Goal: Download file/media

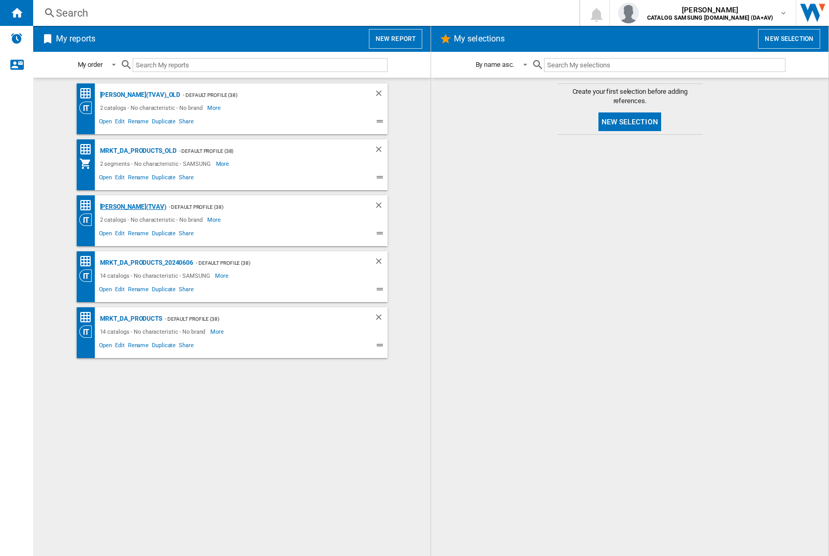
click at [115, 207] on div "[PERSON_NAME](TVAV)" at bounding box center [131, 207] width 69 height 13
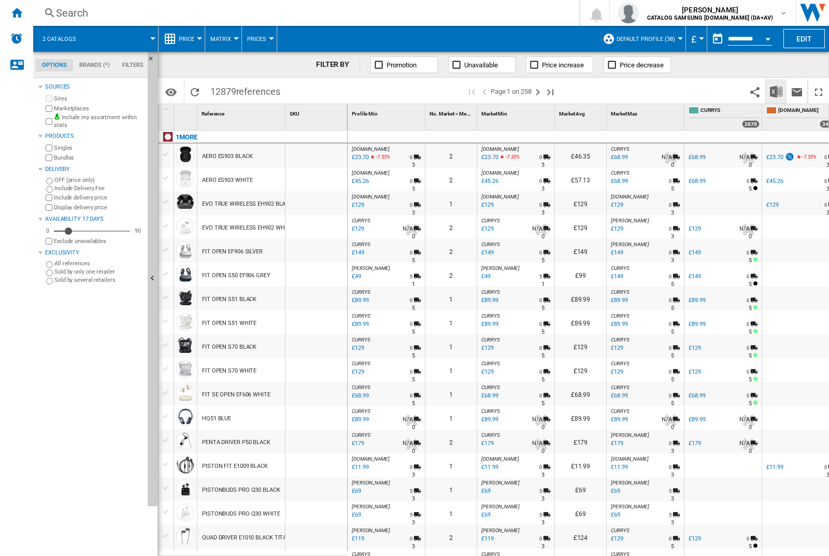
click at [776, 91] on img "Download in Excel" at bounding box center [776, 92] width 12 height 12
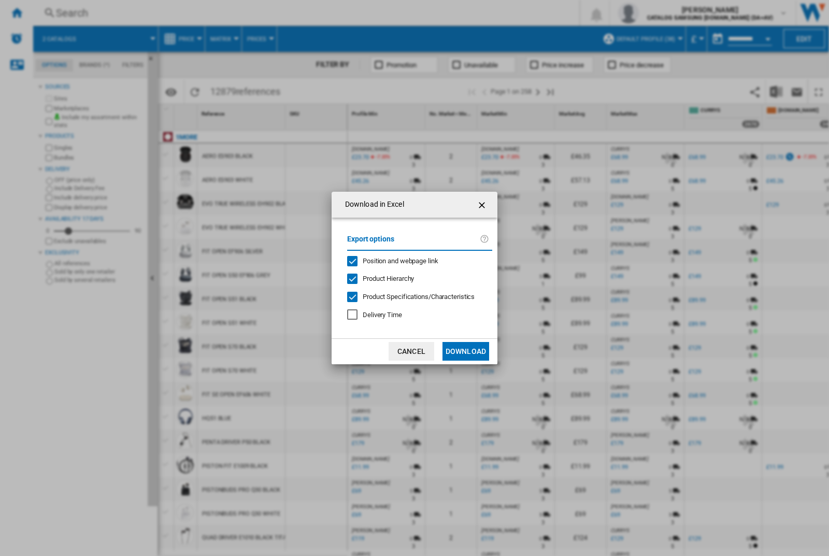
click at [416, 261] on span "Position and webpage link" at bounding box center [401, 261] width 76 height 8
click at [466, 351] on button "Download" at bounding box center [466, 351] width 47 height 19
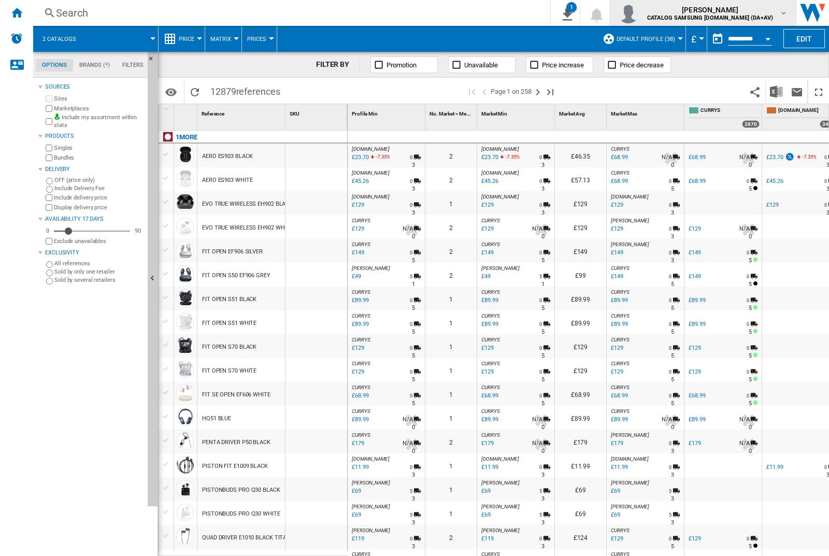
click at [639, 13] on img "button" at bounding box center [628, 13] width 21 height 21
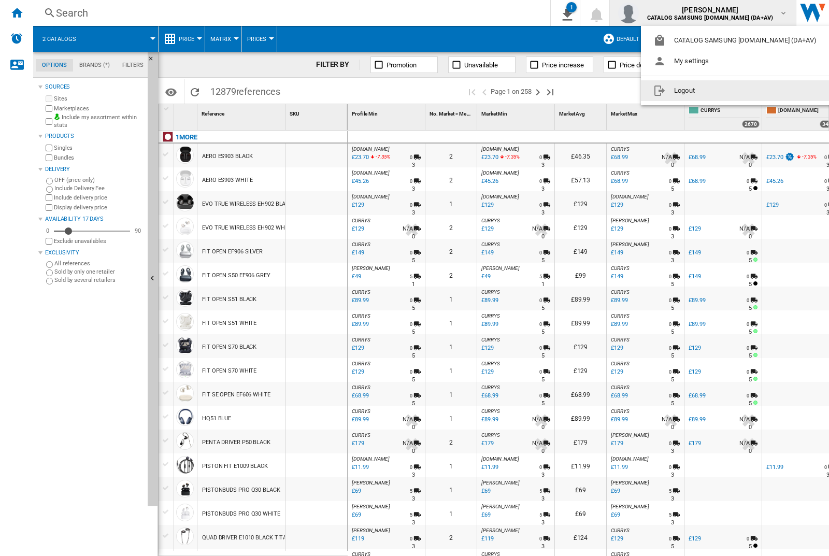
click at [721, 91] on button "Logout" at bounding box center [737, 90] width 192 height 21
